Goal: Find specific page/section: Find specific page/section

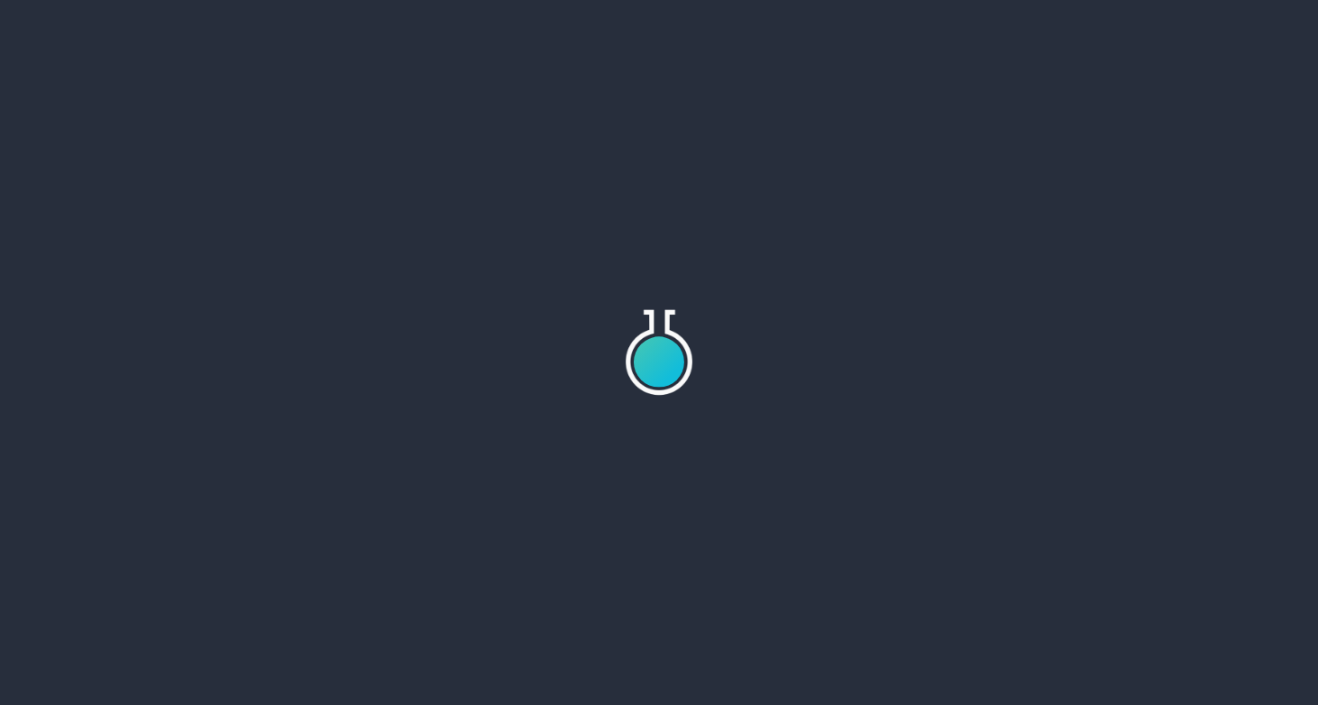
scroll to position [7081, 0]
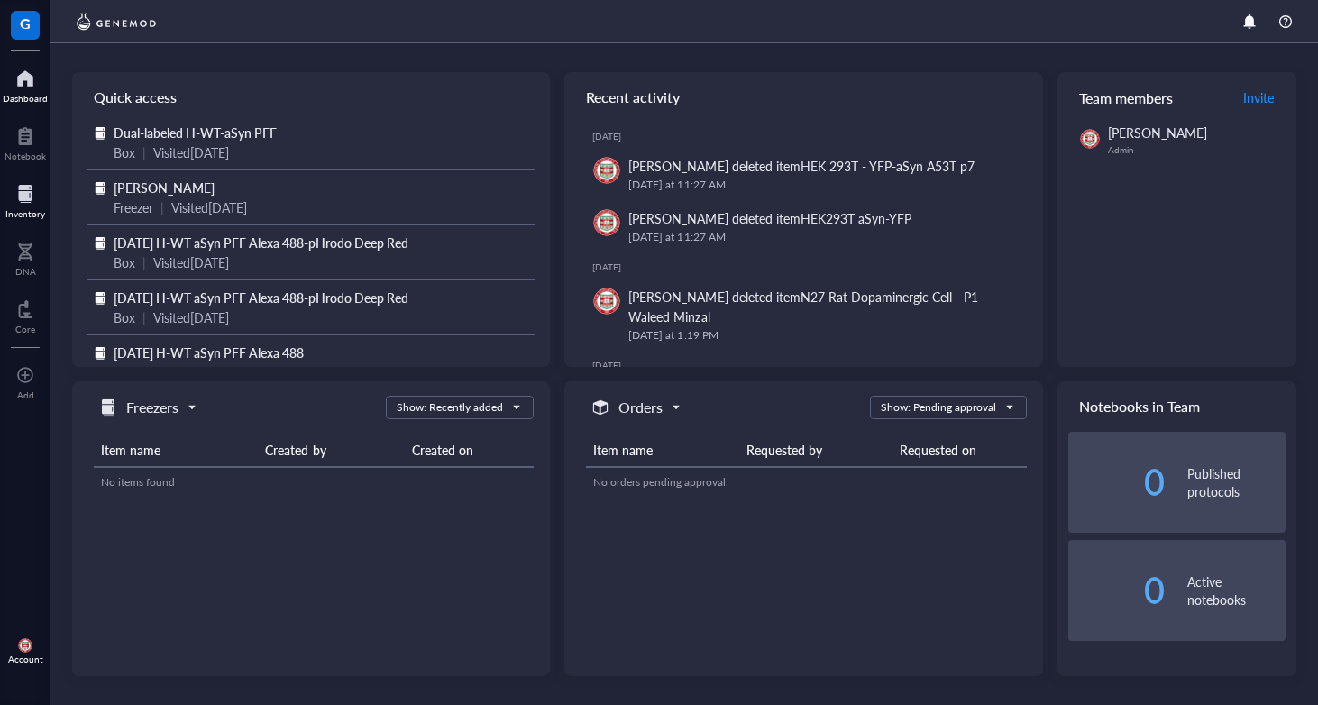
click at [30, 187] on div at bounding box center [25, 193] width 40 height 29
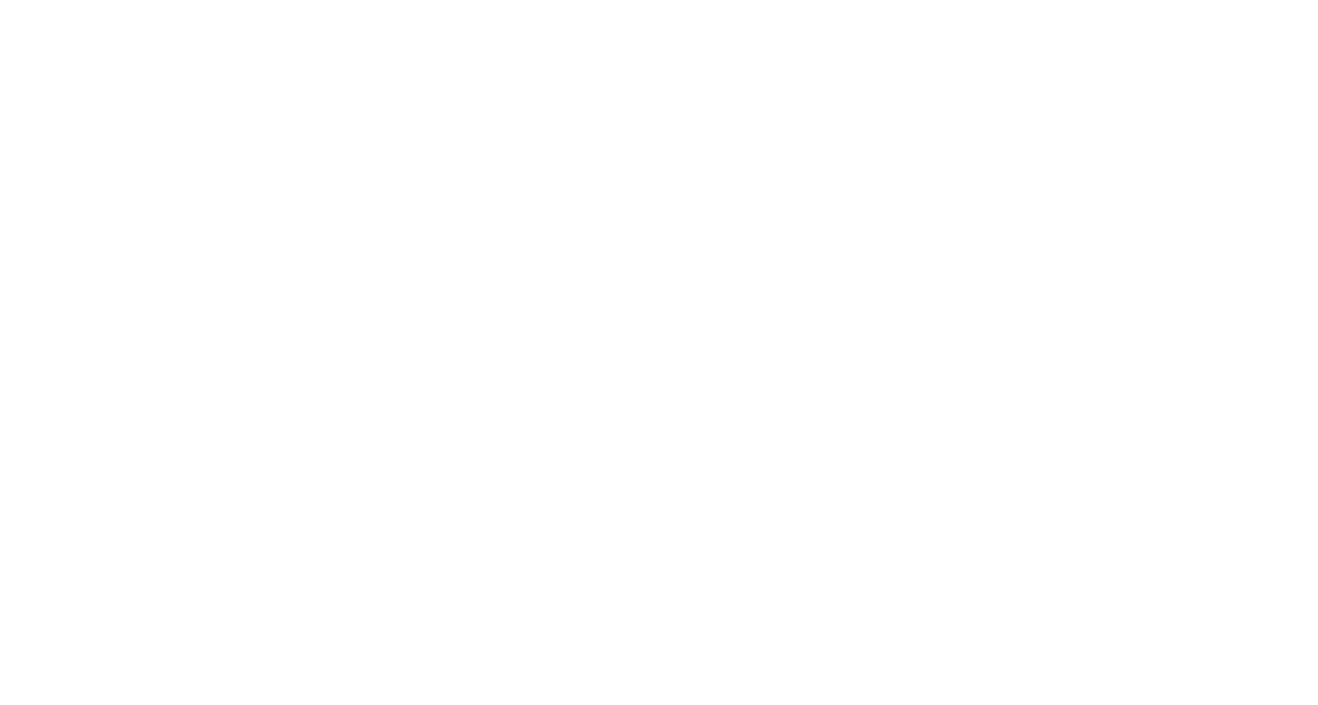
click at [521, 224] on div at bounding box center [659, 352] width 1318 height 705
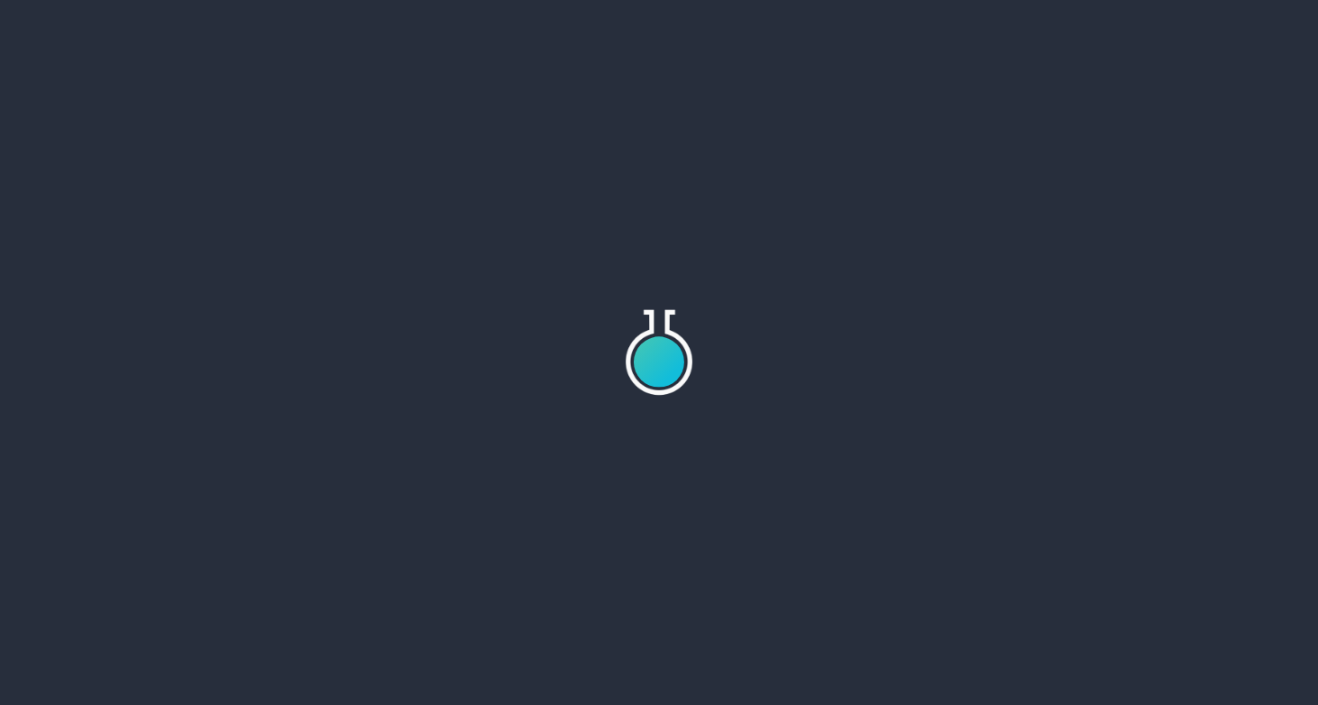
scroll to position [7081, 0]
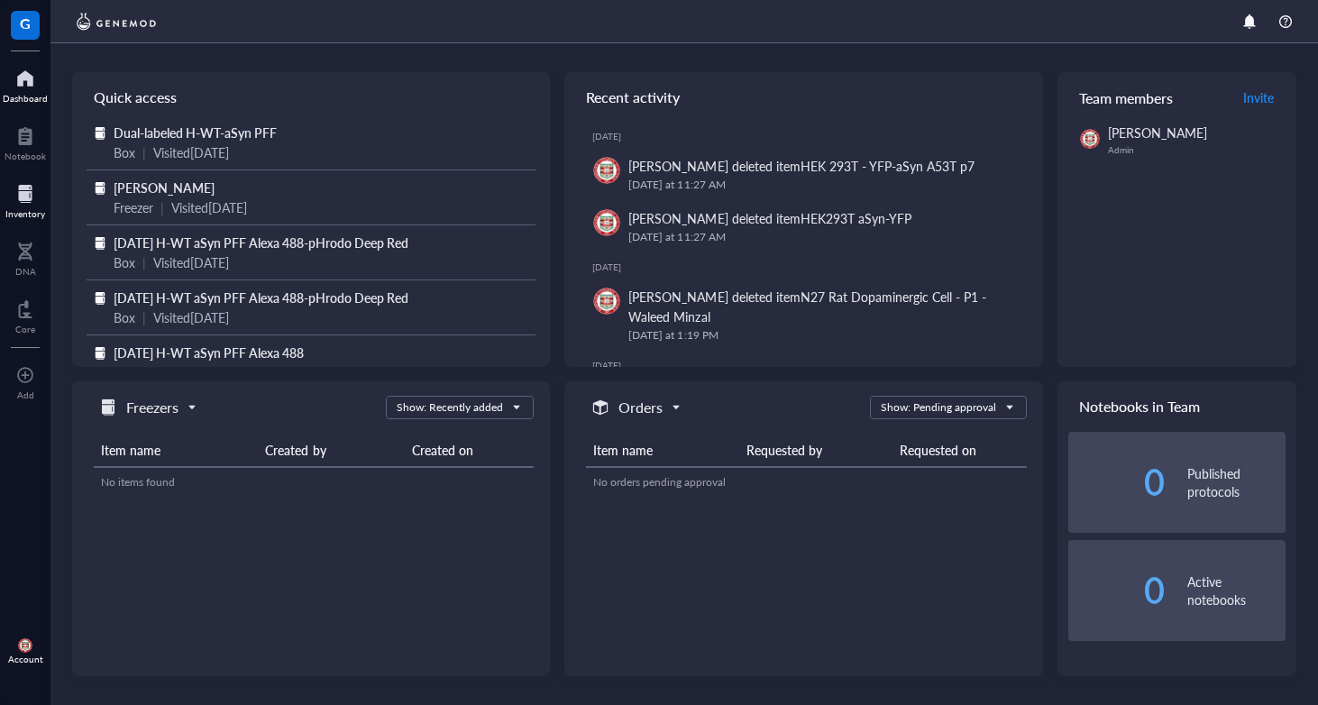
click at [3, 197] on div "Inventory" at bounding box center [25, 199] width 51 height 51
click at [31, 197] on div at bounding box center [25, 193] width 40 height 29
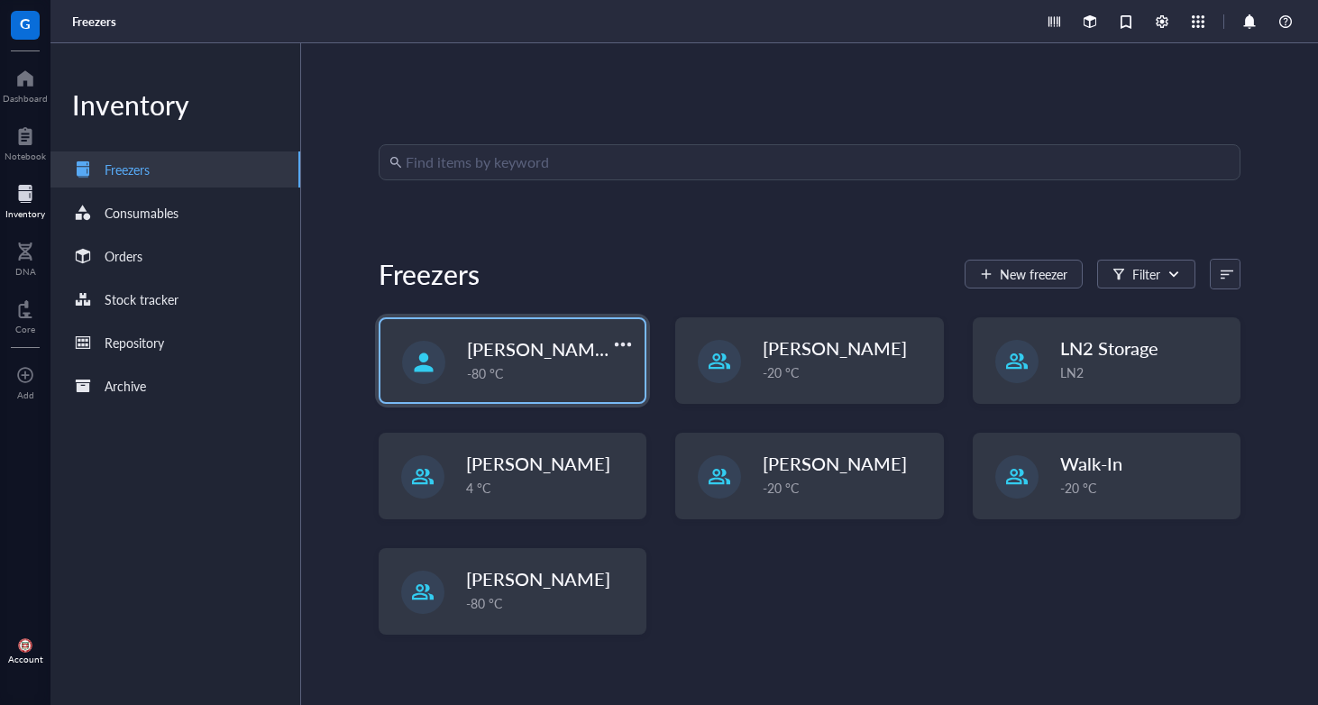
click at [532, 335] on div "[PERSON_NAME] -80 °C" at bounding box center [513, 360] width 264 height 83
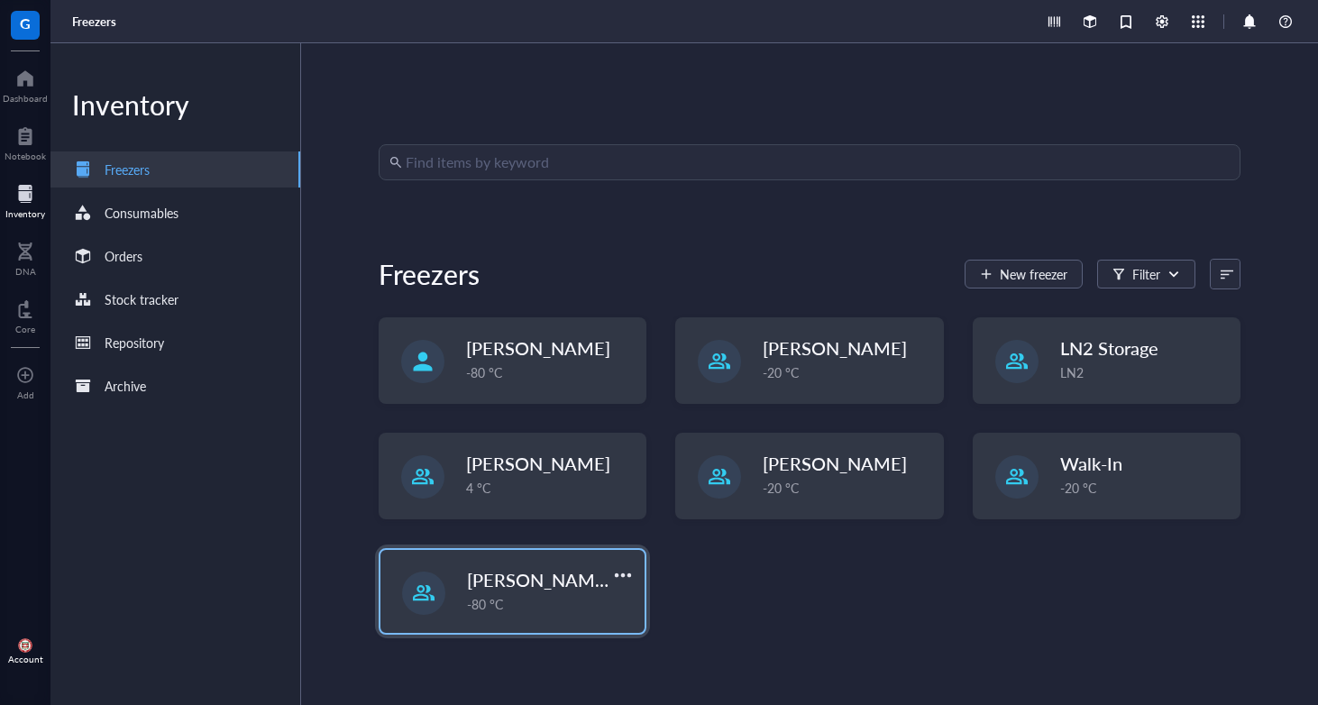
click at [552, 595] on div "-80 °C" at bounding box center [550, 604] width 167 height 20
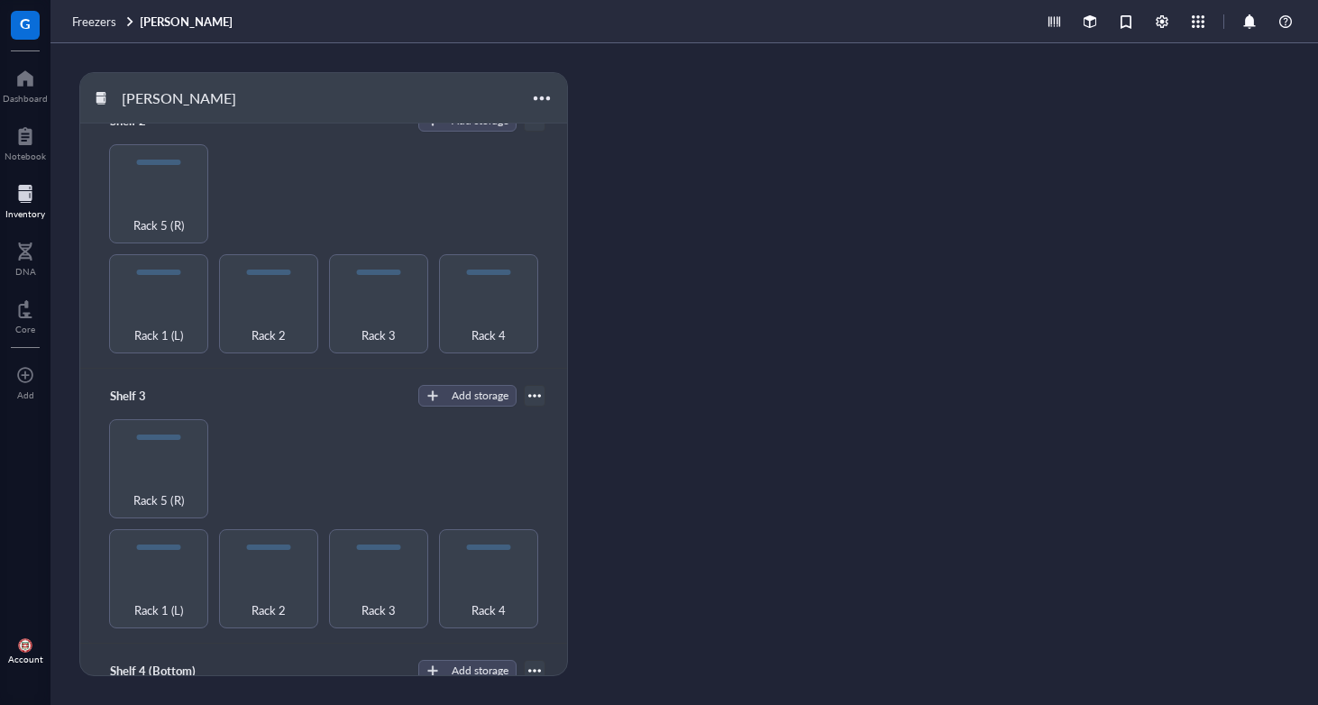
scroll to position [320, 0]
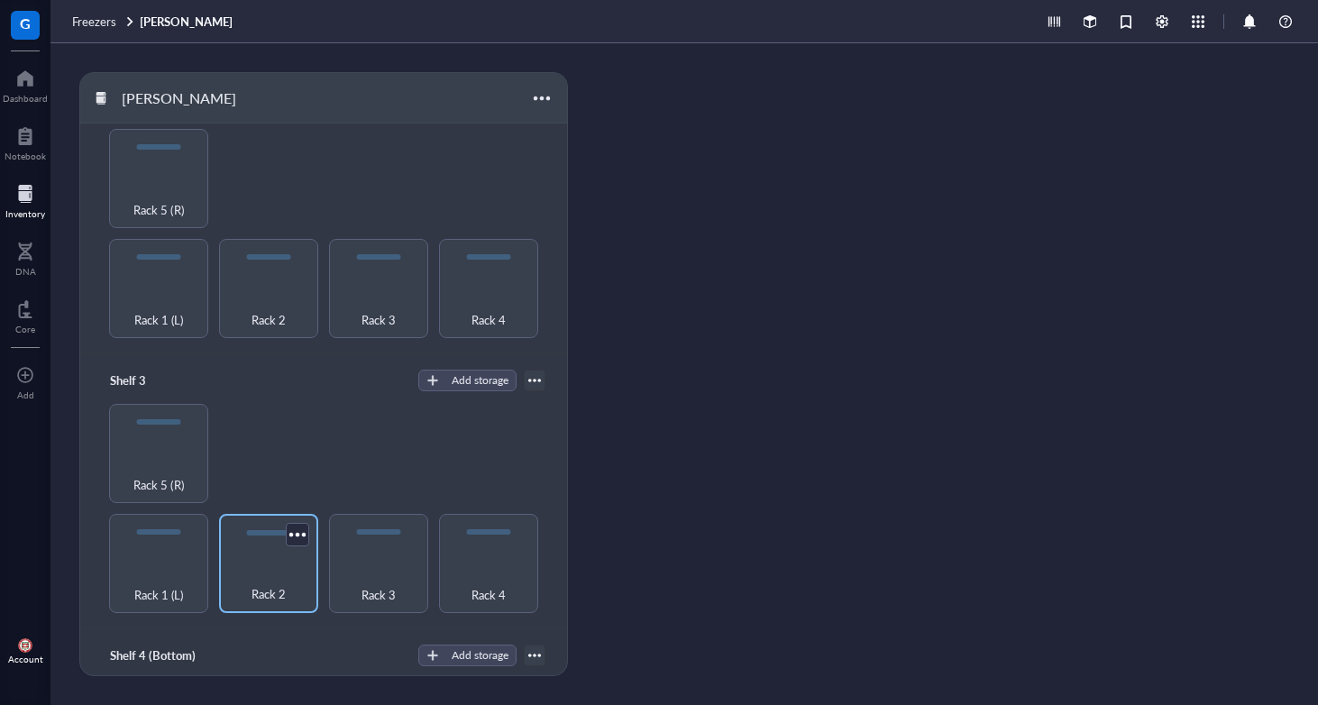
click at [242, 575] on div "Rack 2" at bounding box center [268, 585] width 81 height 40
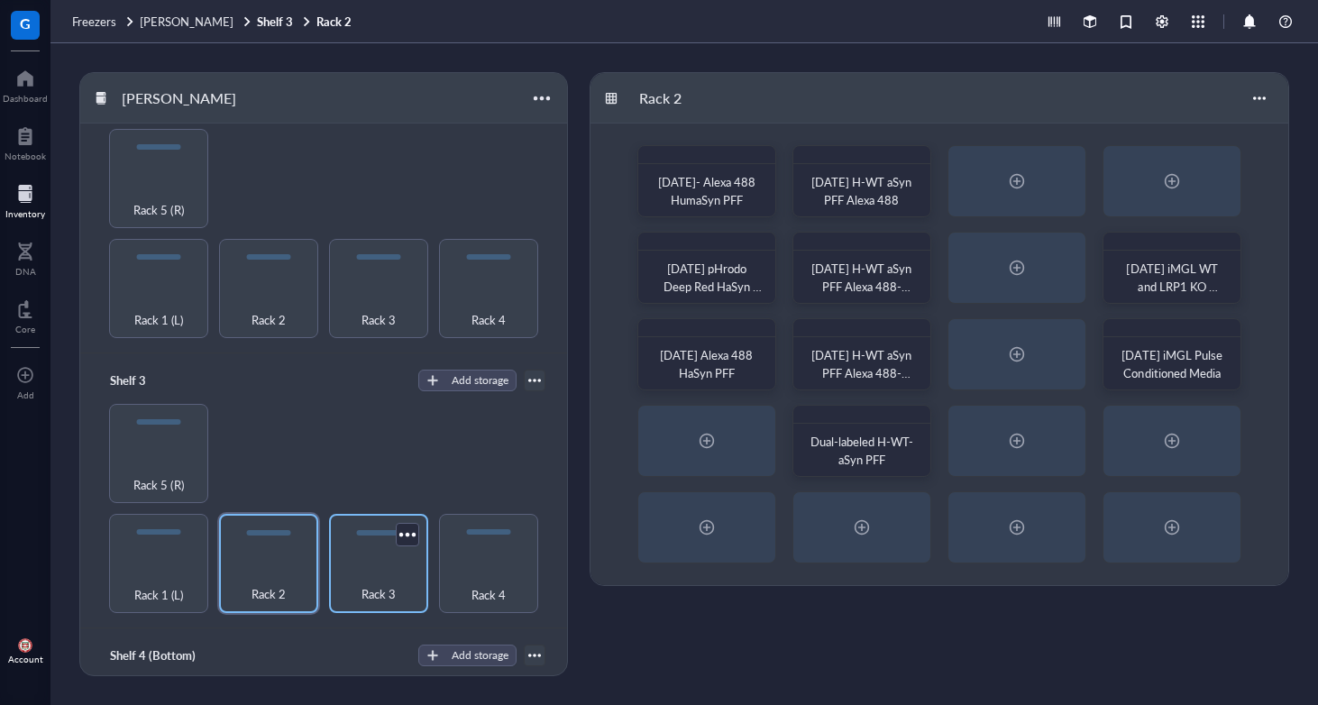
click at [371, 565] on div "Rack 3" at bounding box center [378, 585] width 81 height 40
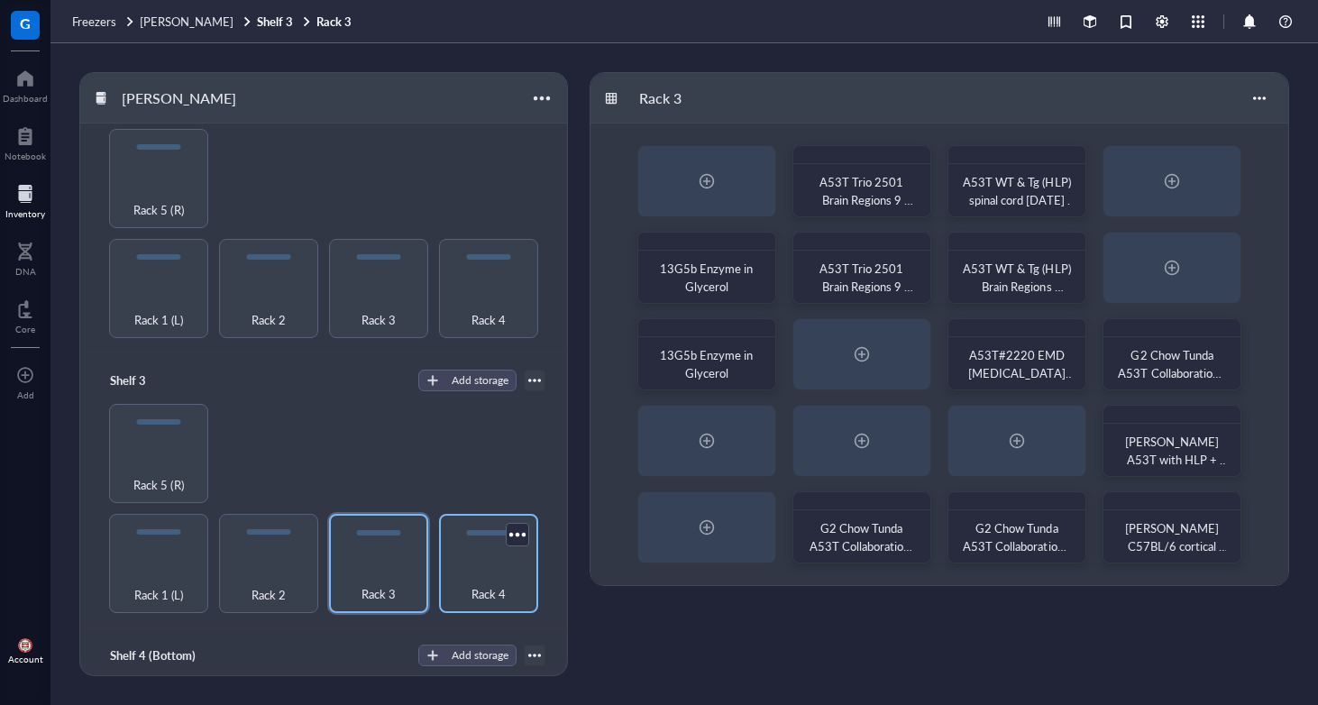
click at [500, 565] on div "Rack 4" at bounding box center [488, 585] width 81 height 40
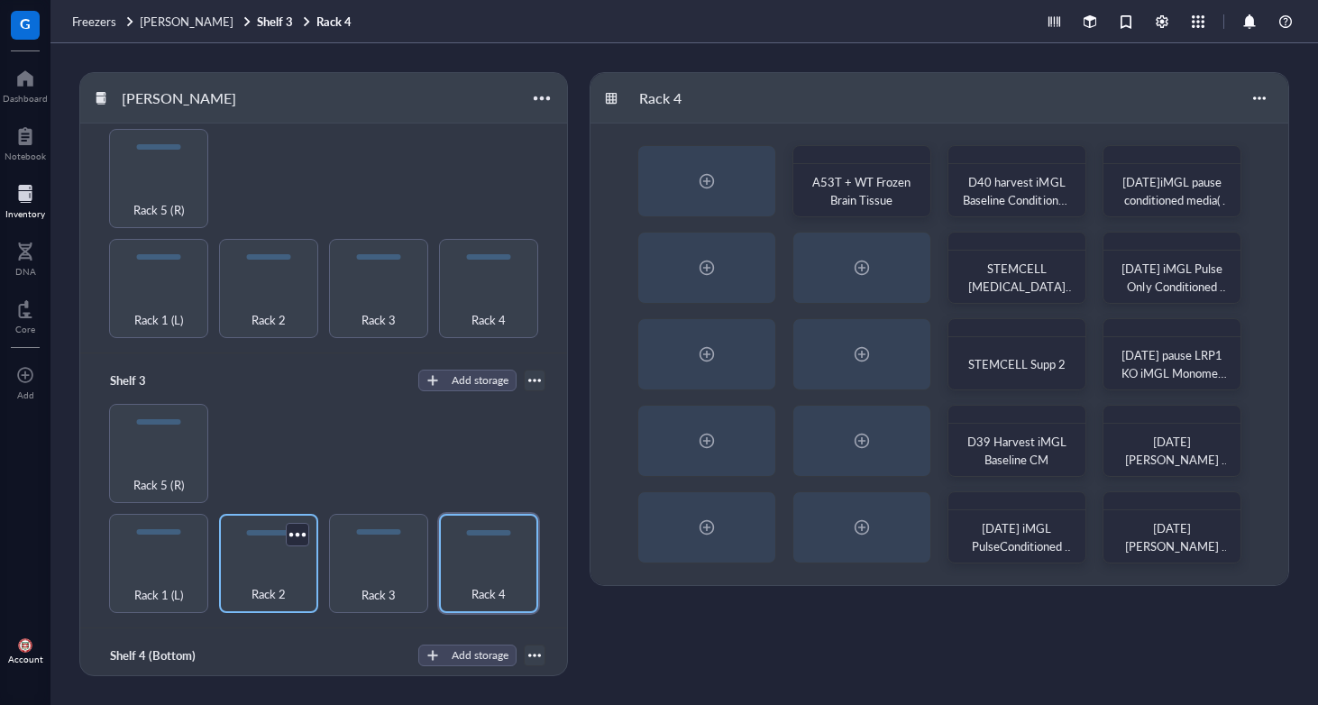
click at [274, 584] on span "Rack 2" at bounding box center [269, 594] width 34 height 20
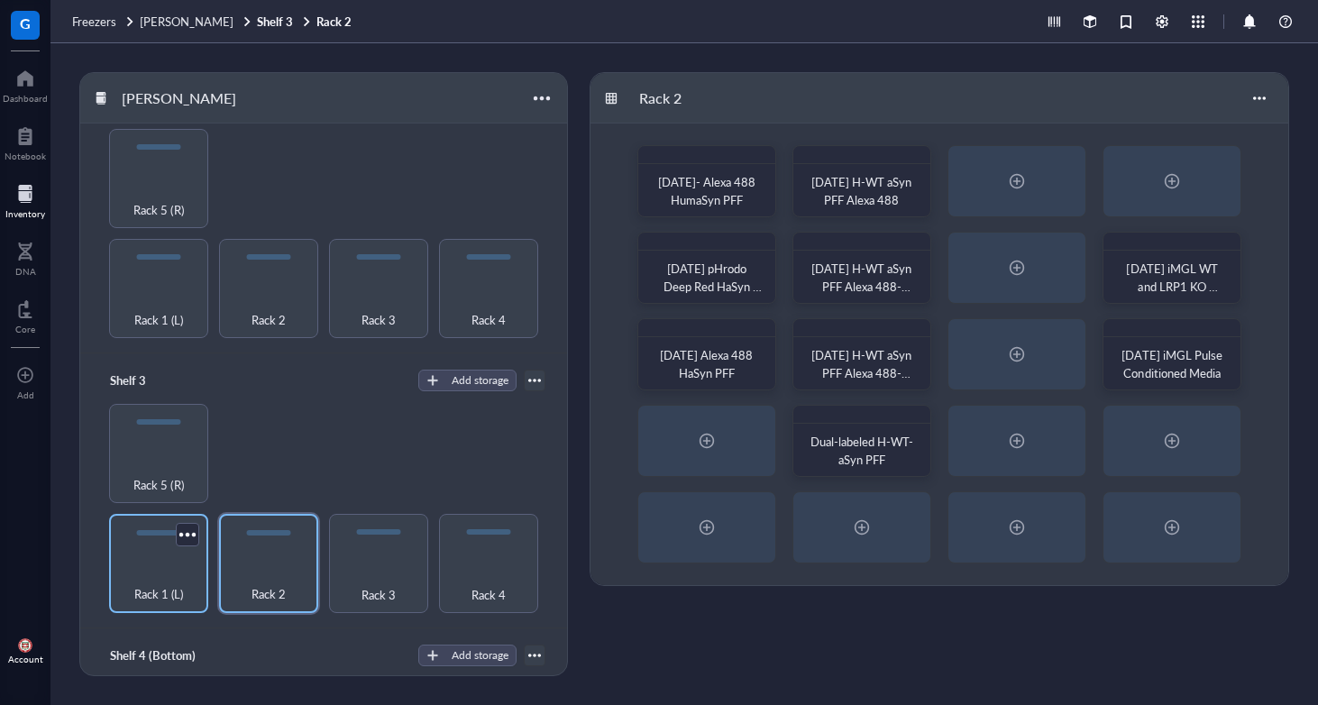
click at [179, 565] on div "Rack 1 (L)" at bounding box center [158, 585] width 81 height 40
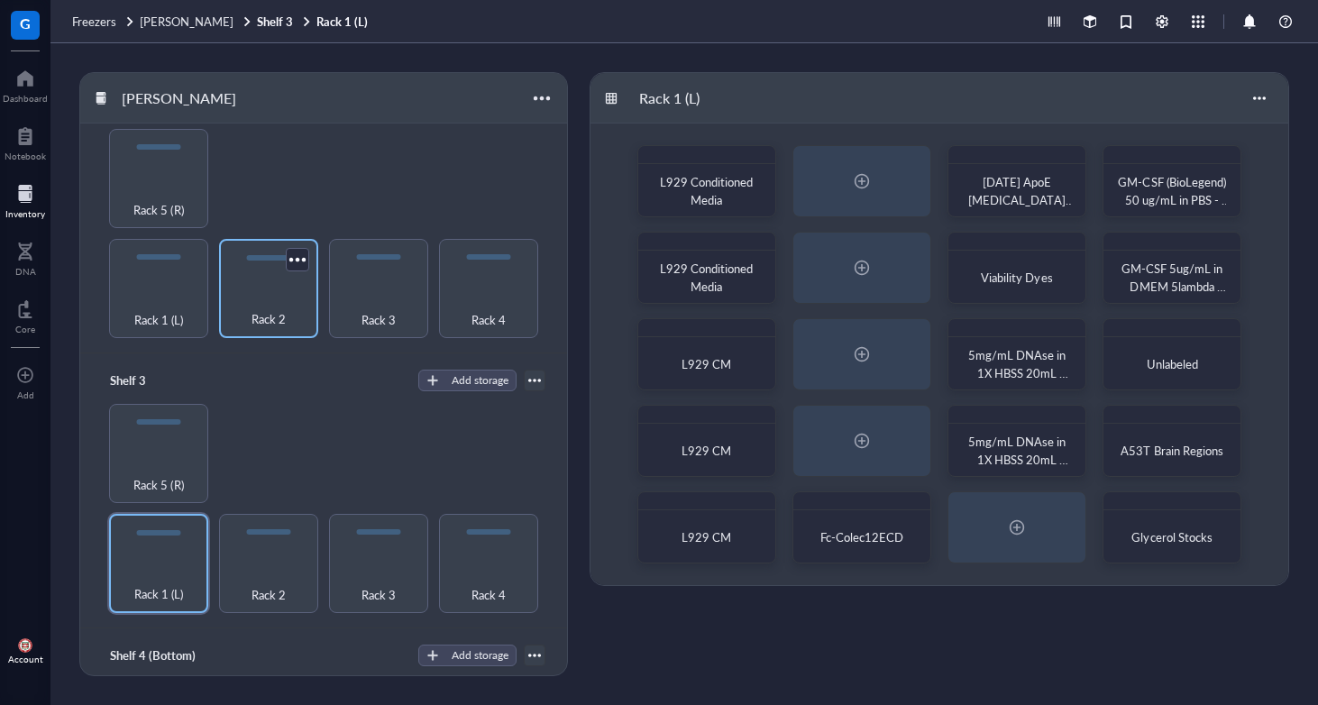
click at [290, 294] on div "Rack 2" at bounding box center [268, 309] width 81 height 40
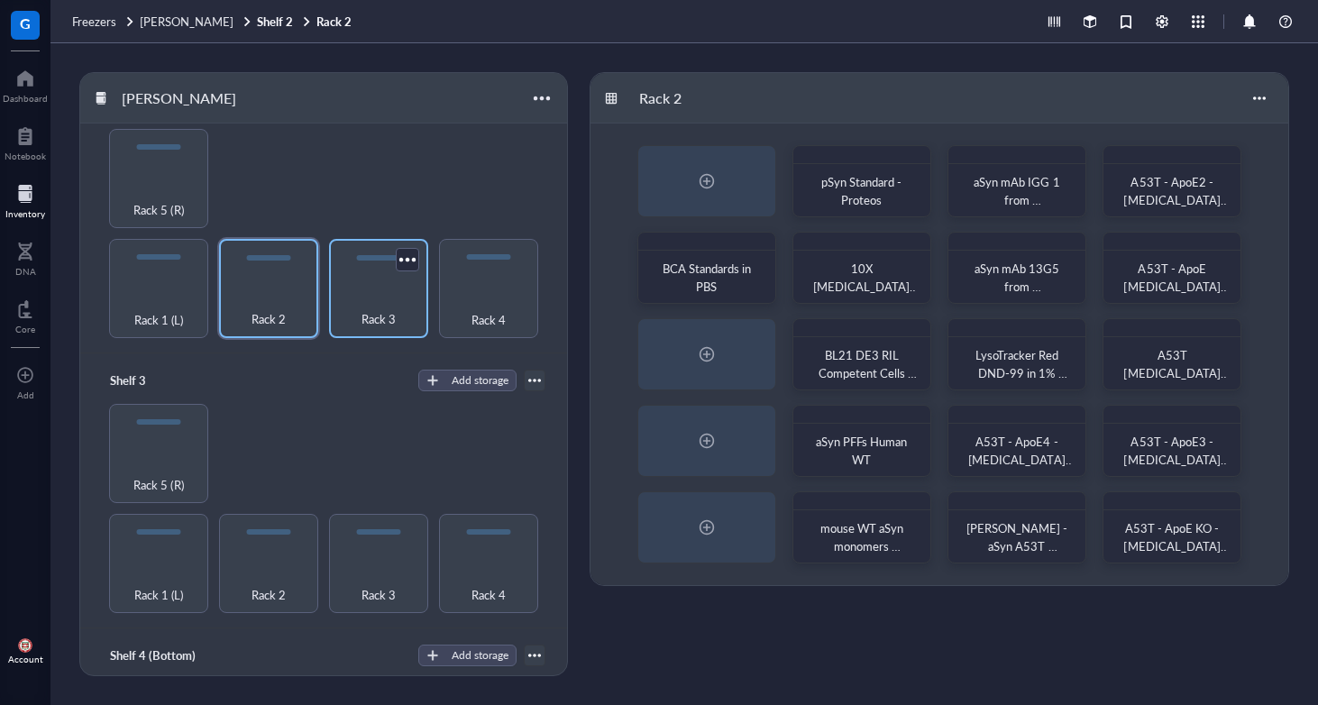
click at [340, 291] on div "Rack 3" at bounding box center [378, 309] width 81 height 40
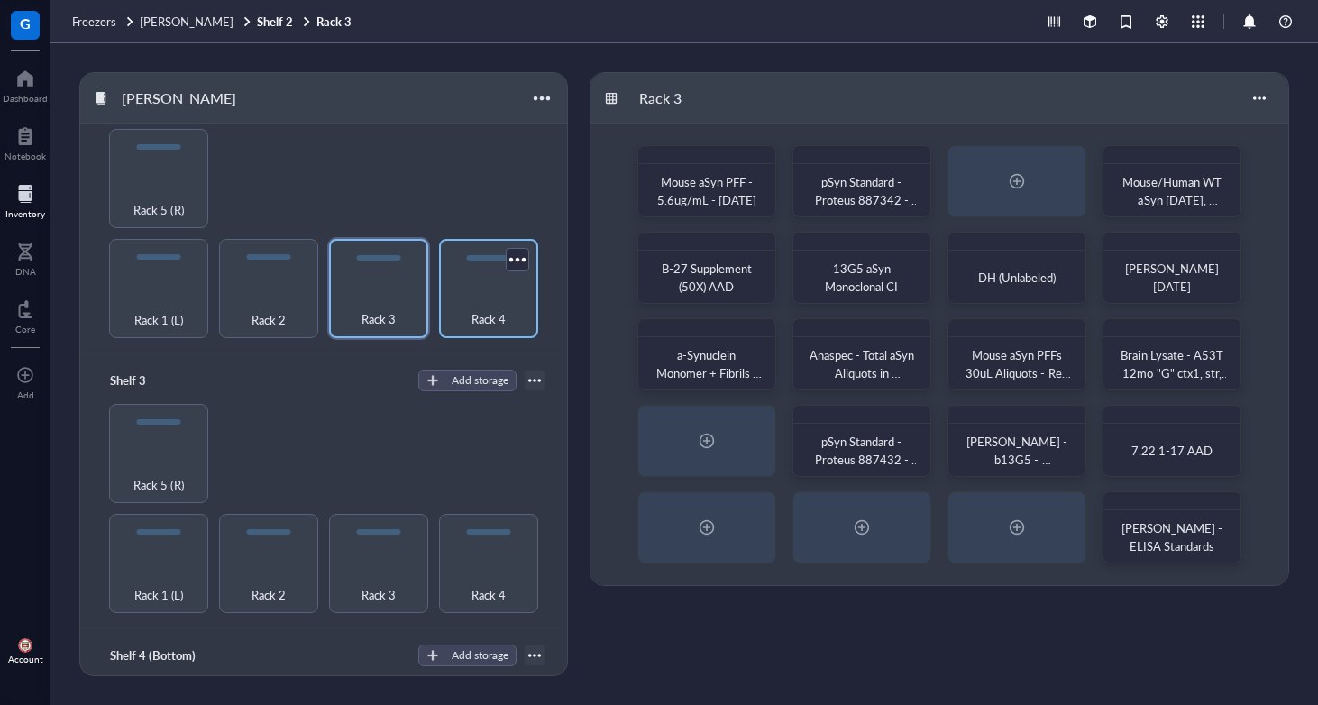
click at [472, 309] on span "Rack 4" at bounding box center [489, 319] width 34 height 20
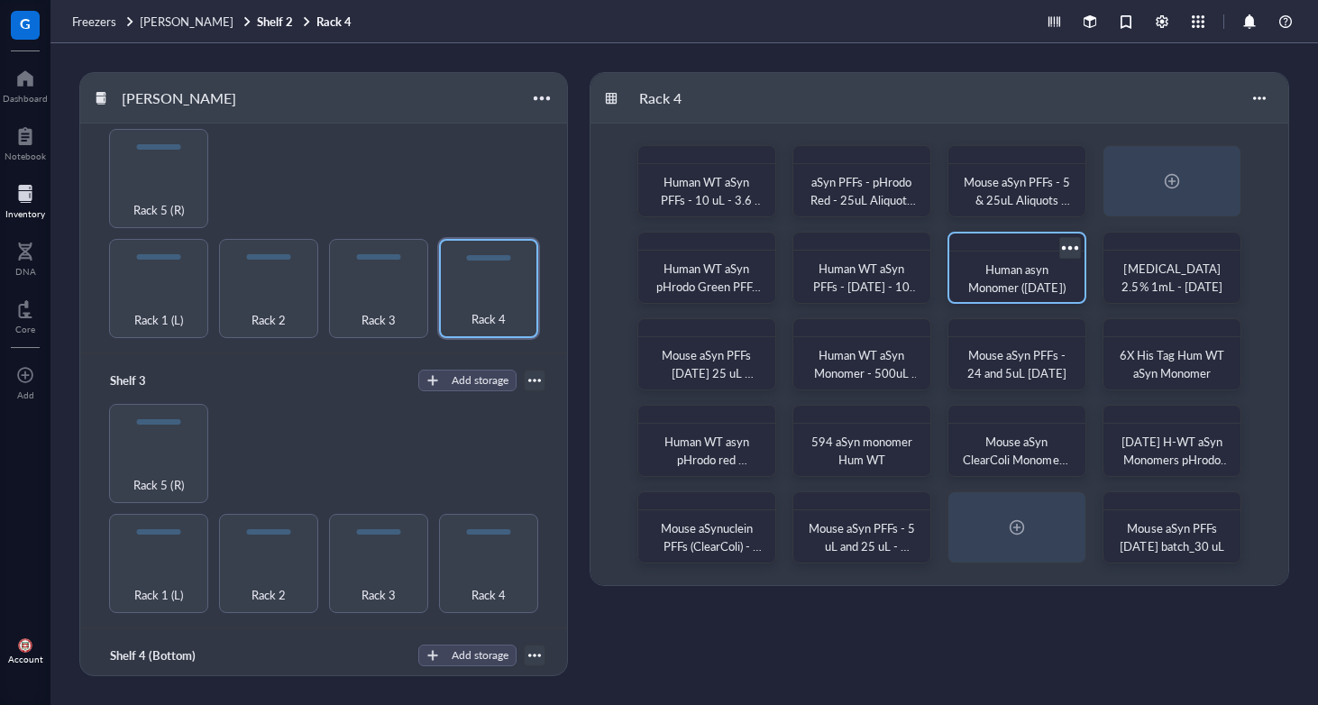
click at [997, 276] on span "Human asyn Monomer ([DATE])" at bounding box center [1017, 278] width 96 height 35
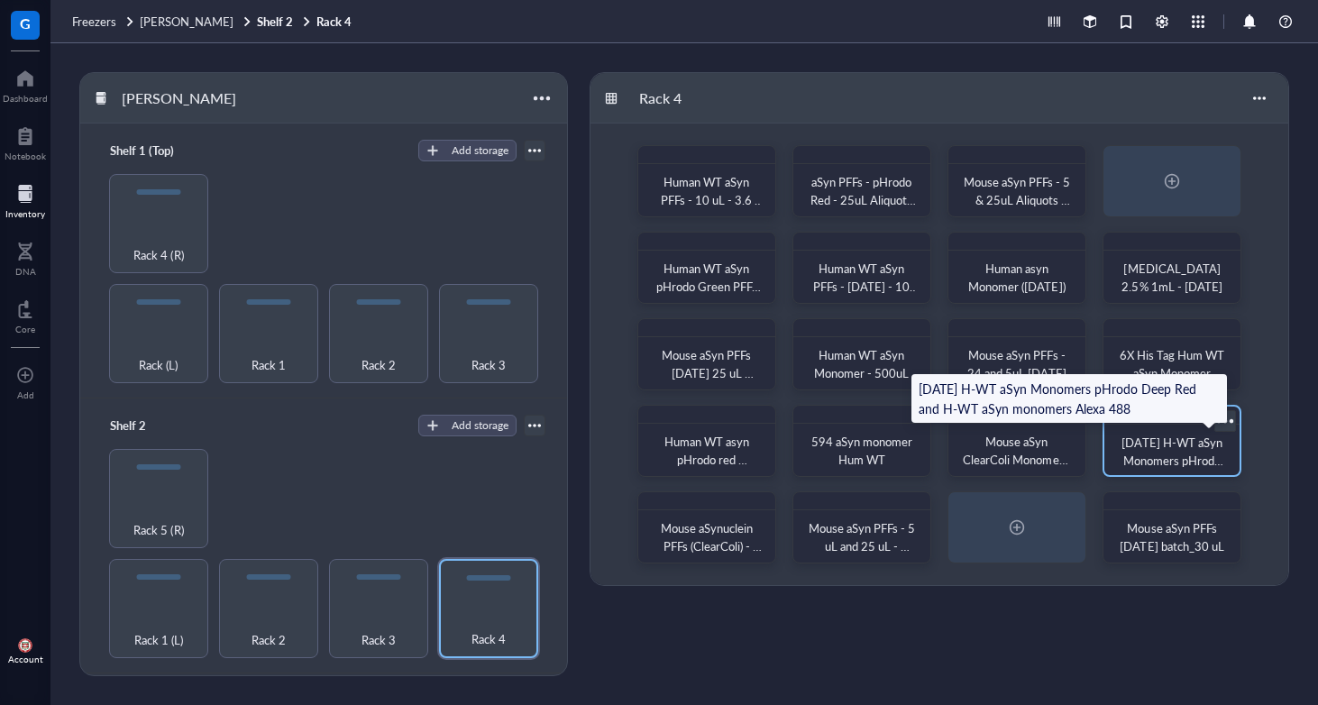
click at [1162, 459] on span "[DATE] H-WT aSyn Monomers pHrodo Deep Red and H-WT aSyn monomers Alexa 488" at bounding box center [1173, 478] width 106 height 89
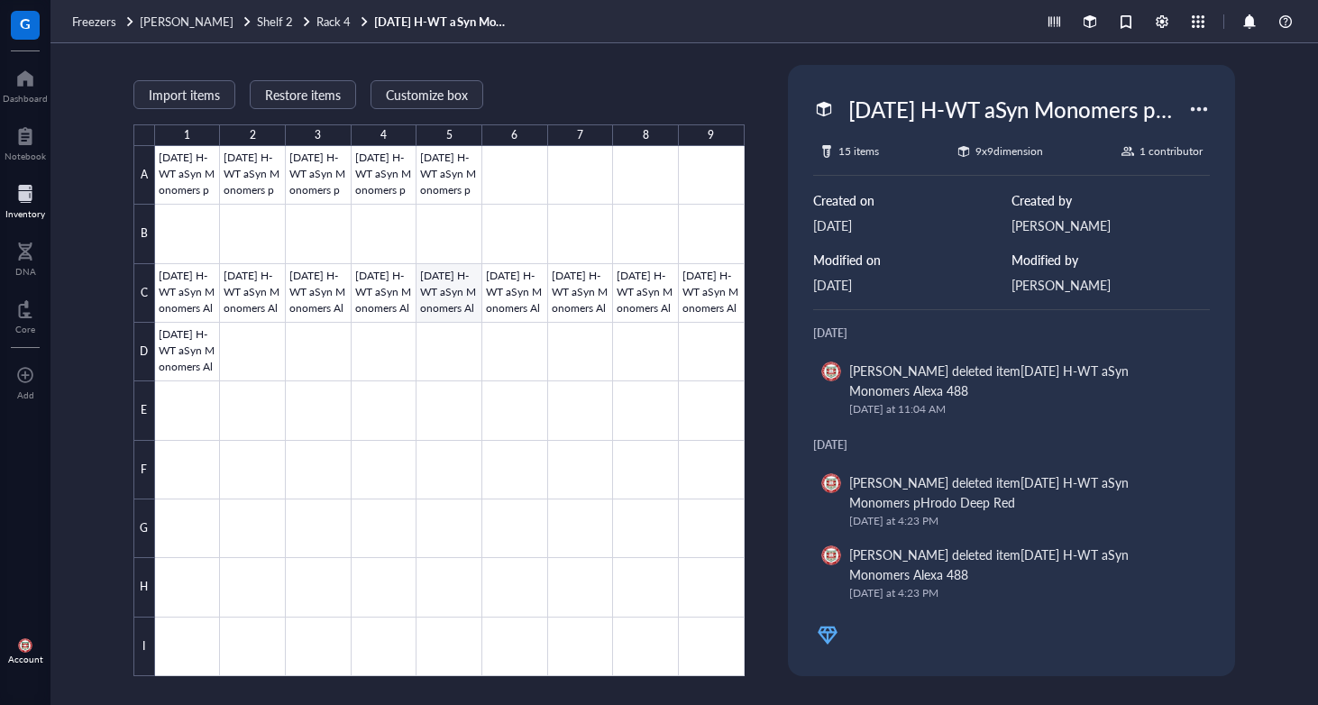
click at [436, 292] on div at bounding box center [450, 411] width 590 height 530
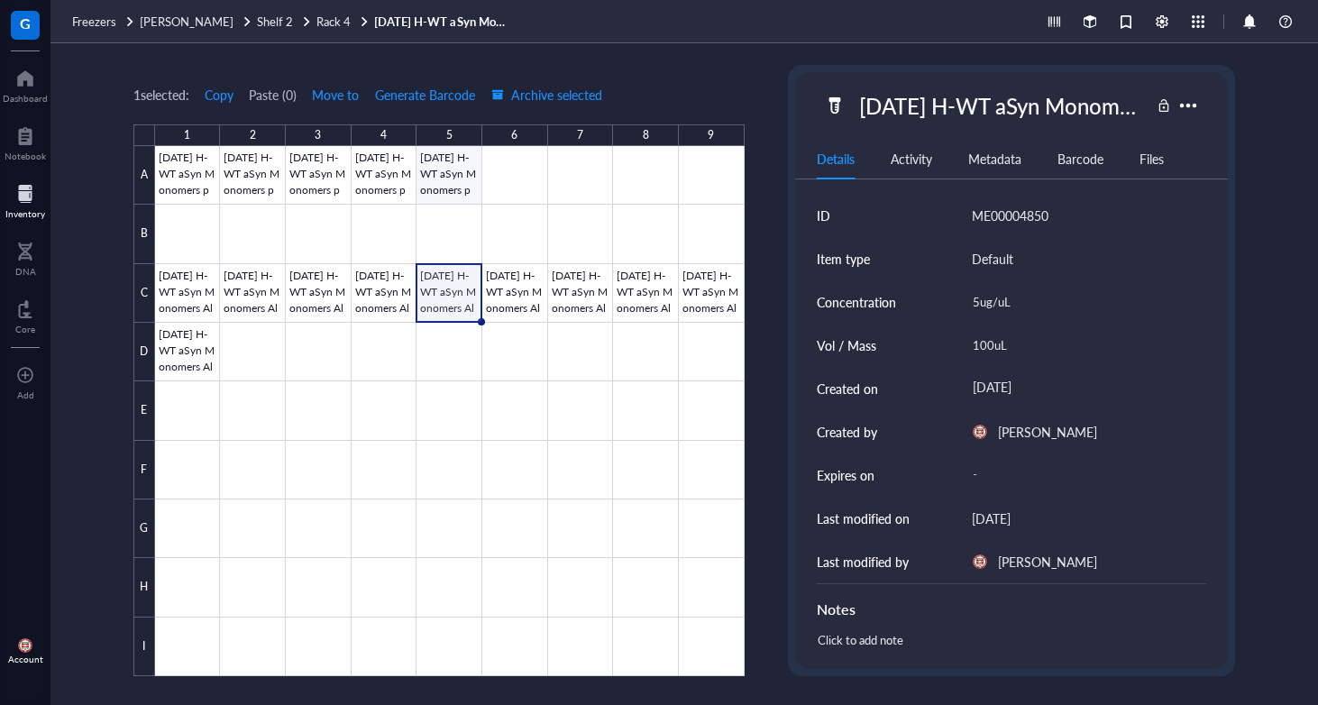
click at [444, 179] on div at bounding box center [450, 411] width 590 height 530
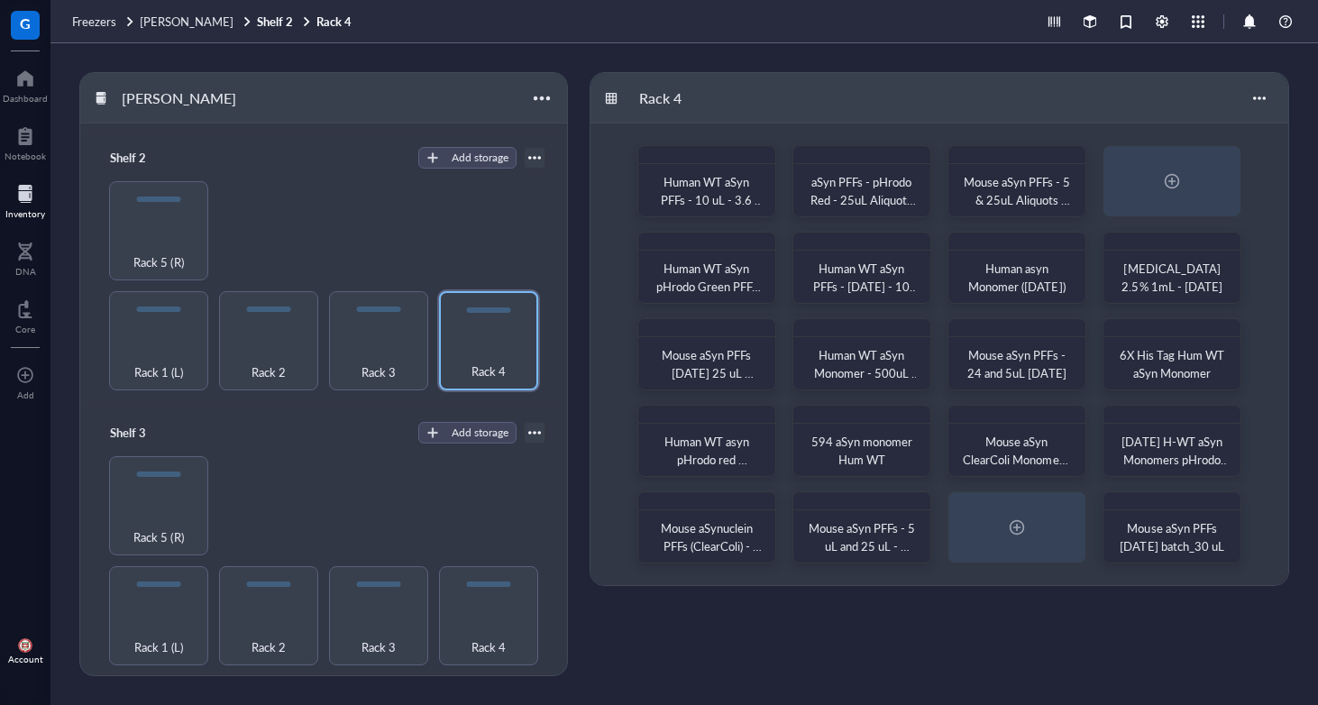
scroll to position [271, 0]
click at [255, 614] on div "Rack 2" at bounding box center [268, 634] width 81 height 40
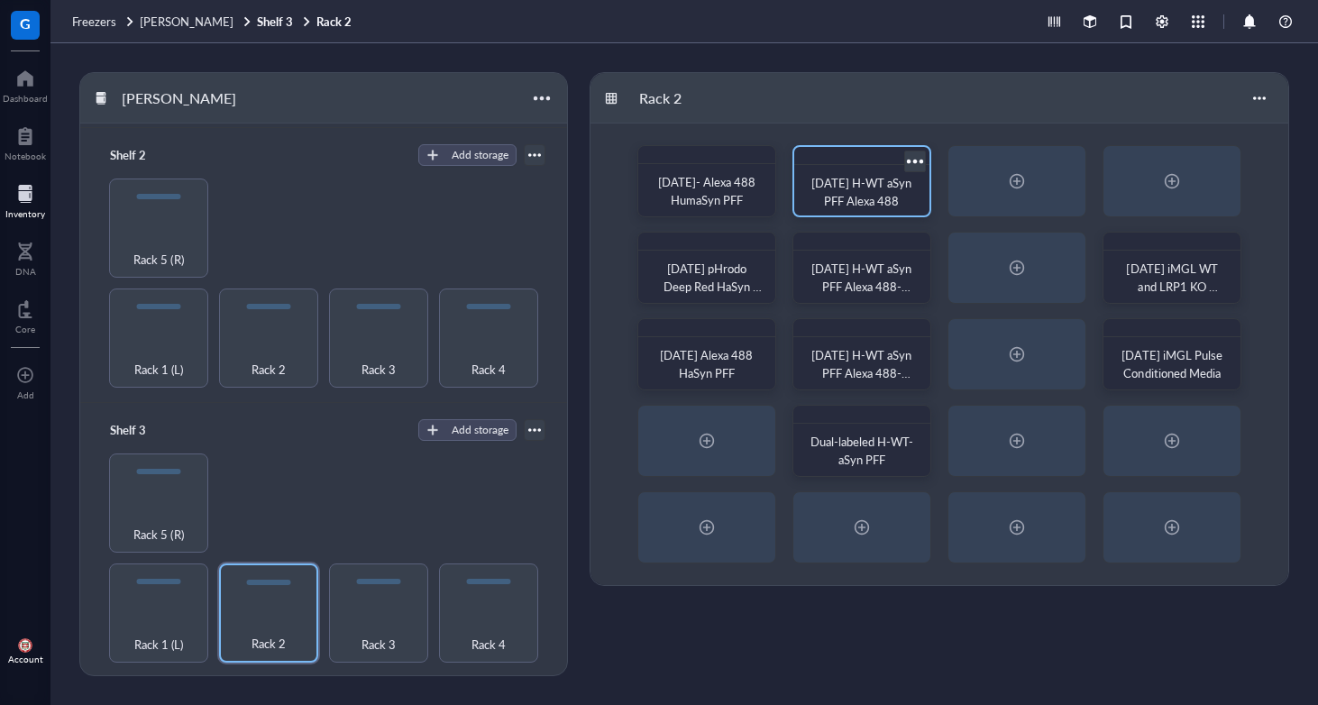
click at [866, 199] on span "[DATE] H-WT aSyn PFF Alexa 488" at bounding box center [863, 191] width 103 height 35
